Goal: Navigation & Orientation: Find specific page/section

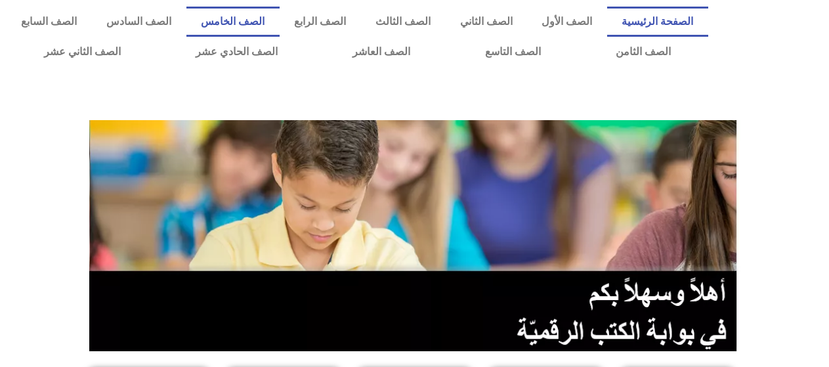
click at [279, 24] on link "الصف الخامس" at bounding box center [232, 22] width 93 height 30
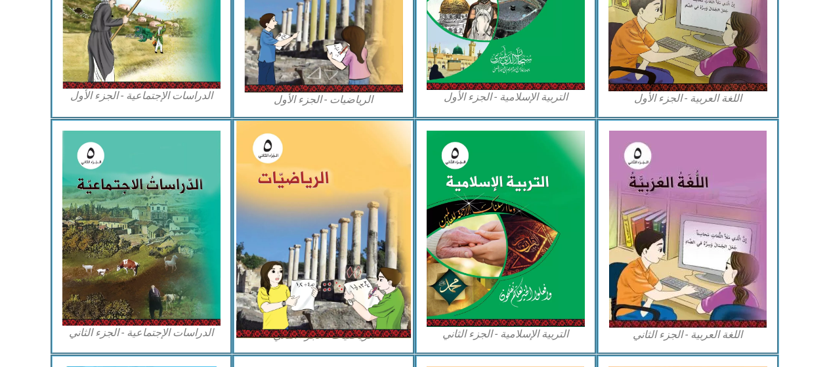
scroll to position [525, 0]
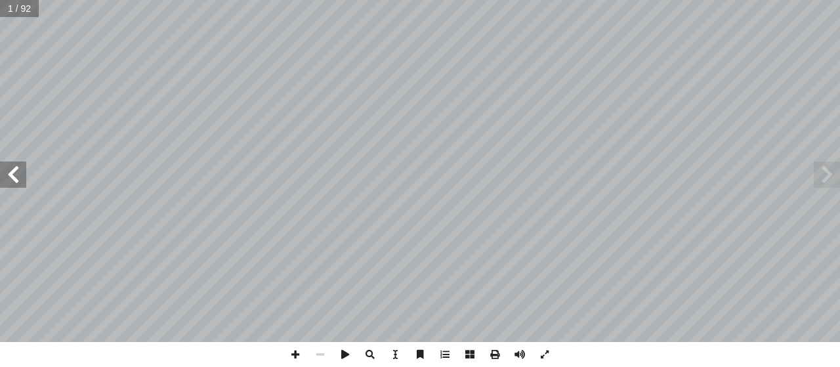
click at [8, 168] on span at bounding box center [13, 174] width 26 height 26
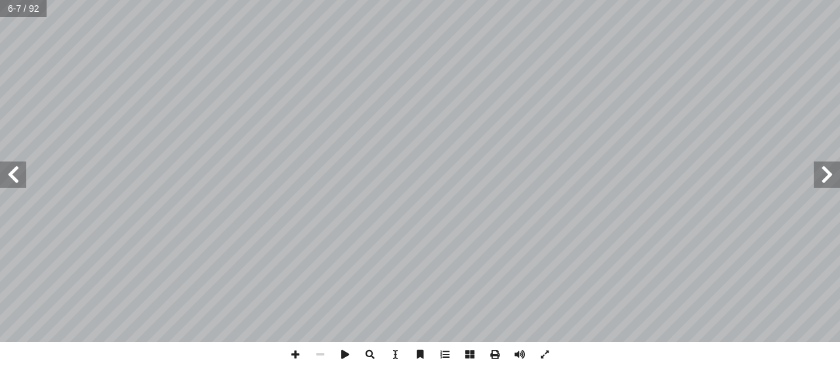
click at [8, 168] on span at bounding box center [13, 174] width 26 height 26
click at [1, 170] on span at bounding box center [13, 174] width 26 height 26
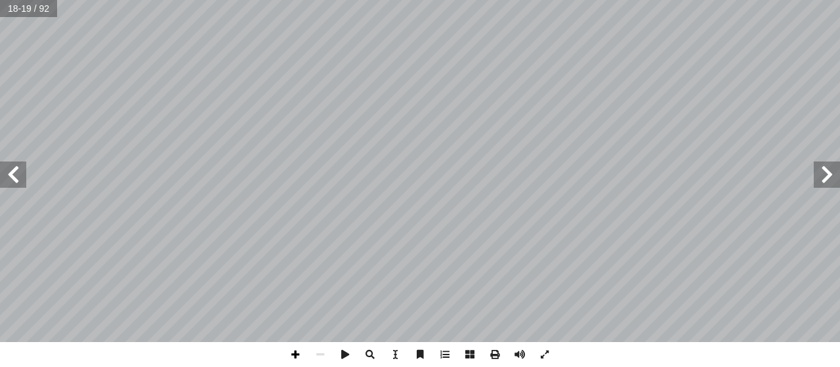
click at [294, 355] on span at bounding box center [295, 354] width 25 height 25
